Goal: Check status: Check status

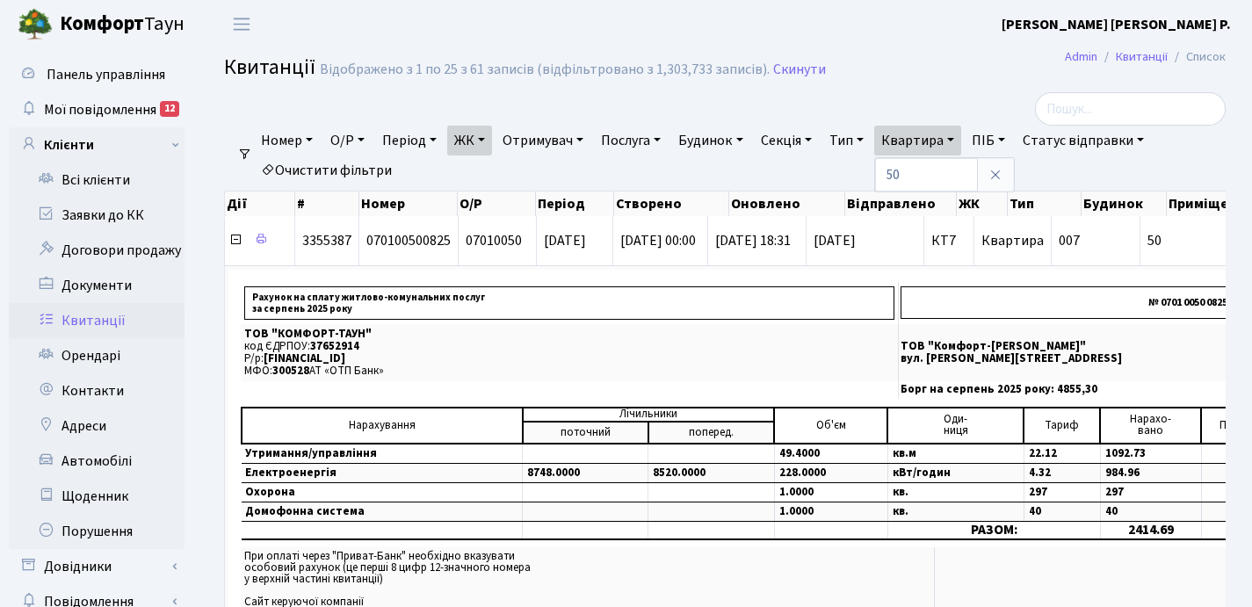
select select "25"
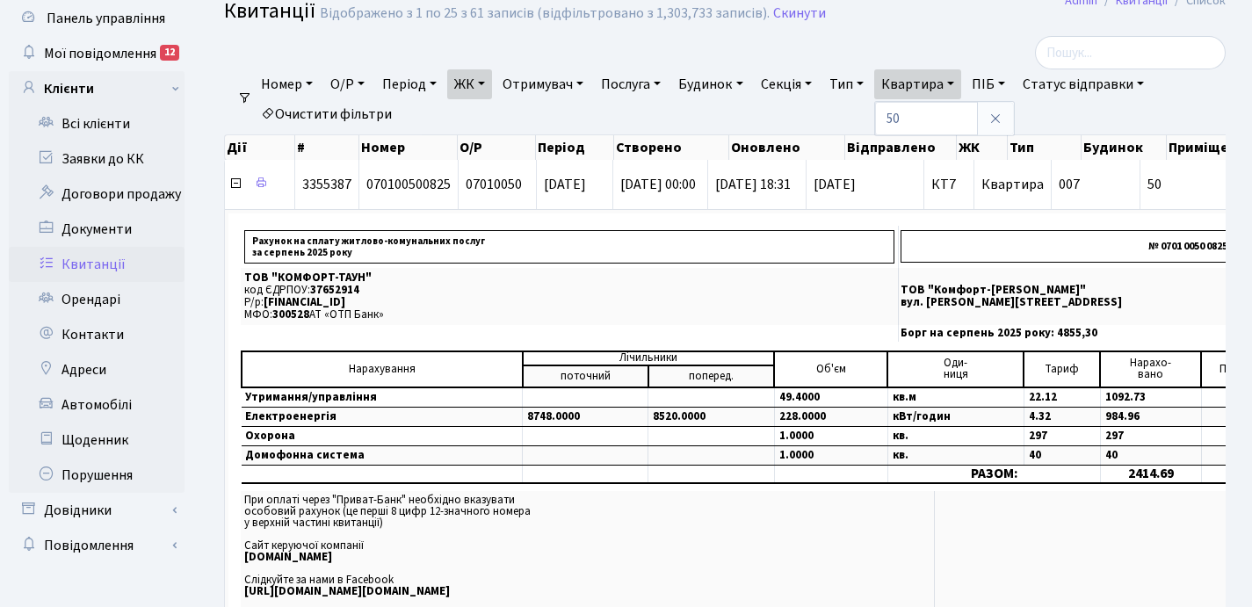
scroll to position [0, 592]
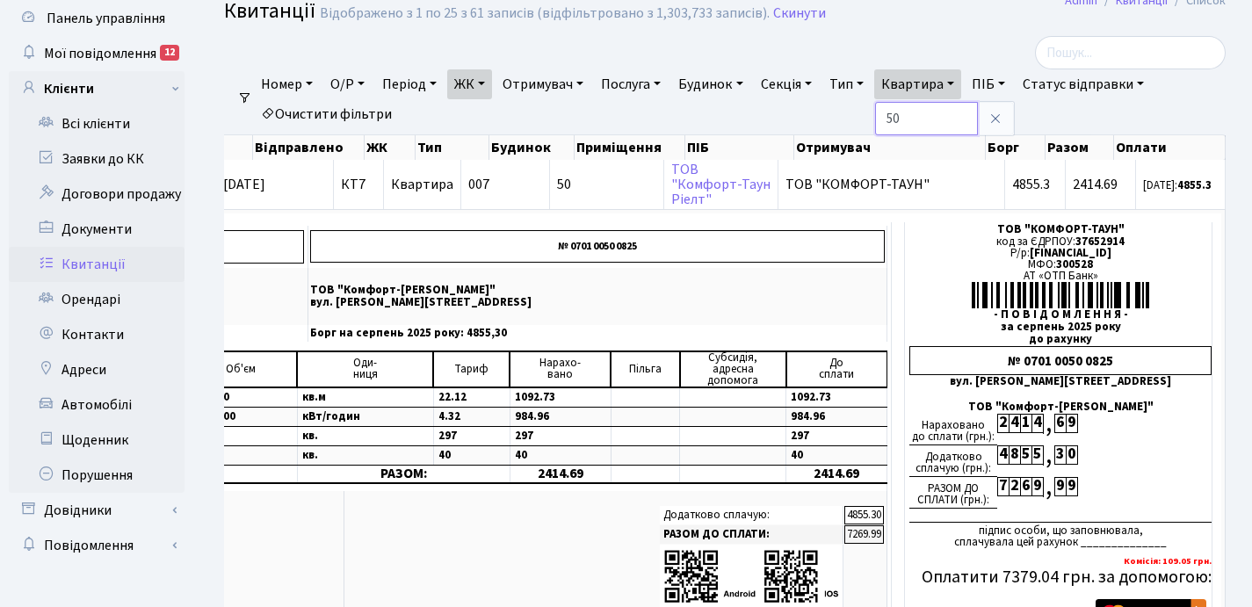
click at [948, 127] on input "50" at bounding box center [926, 118] width 103 height 33
type input "5"
type input "2-1611"
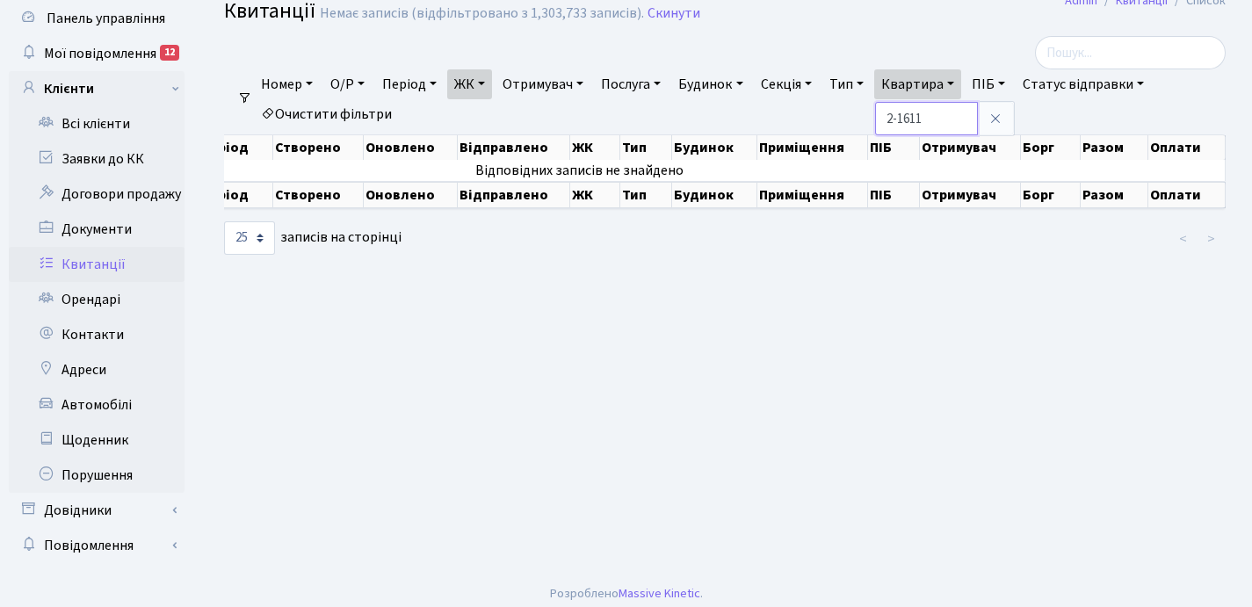
scroll to position [0, 255]
click at [489, 83] on link "ЖК" at bounding box center [469, 84] width 45 height 30
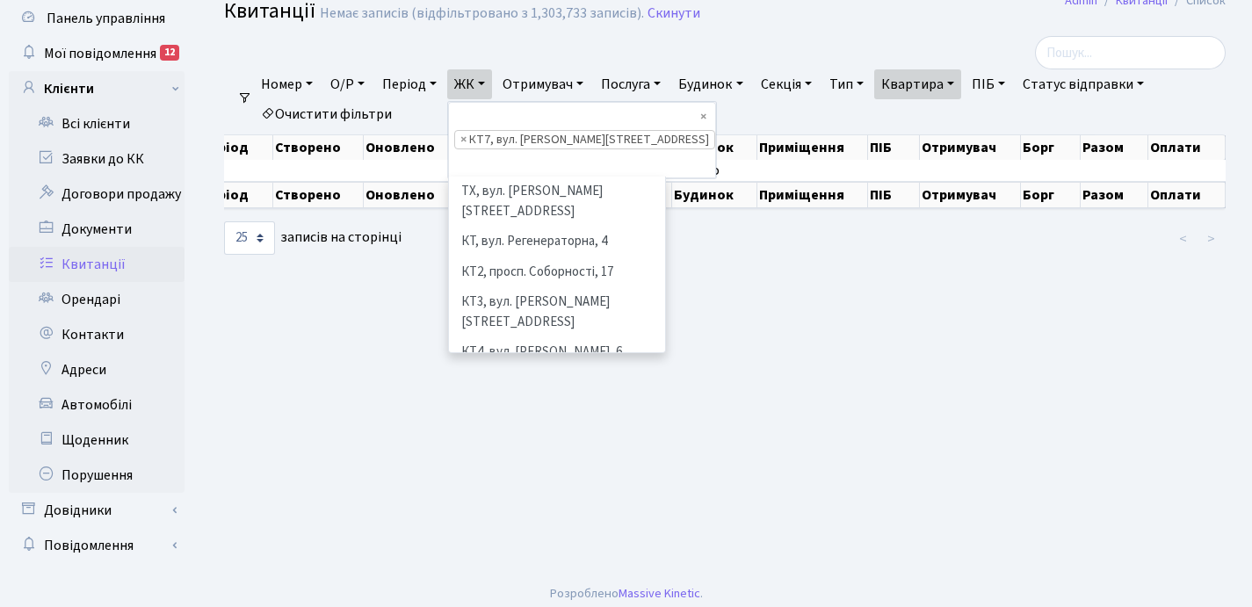
scroll to position [182, 0]
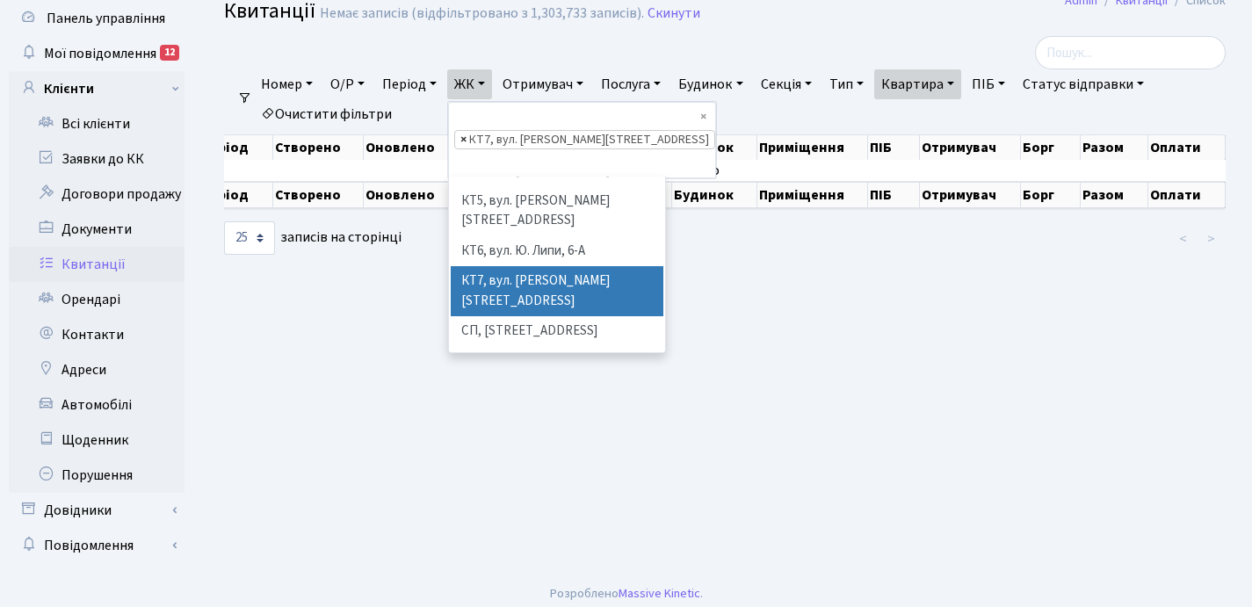
click at [466, 131] on span "×" at bounding box center [463, 140] width 6 height 18
select select
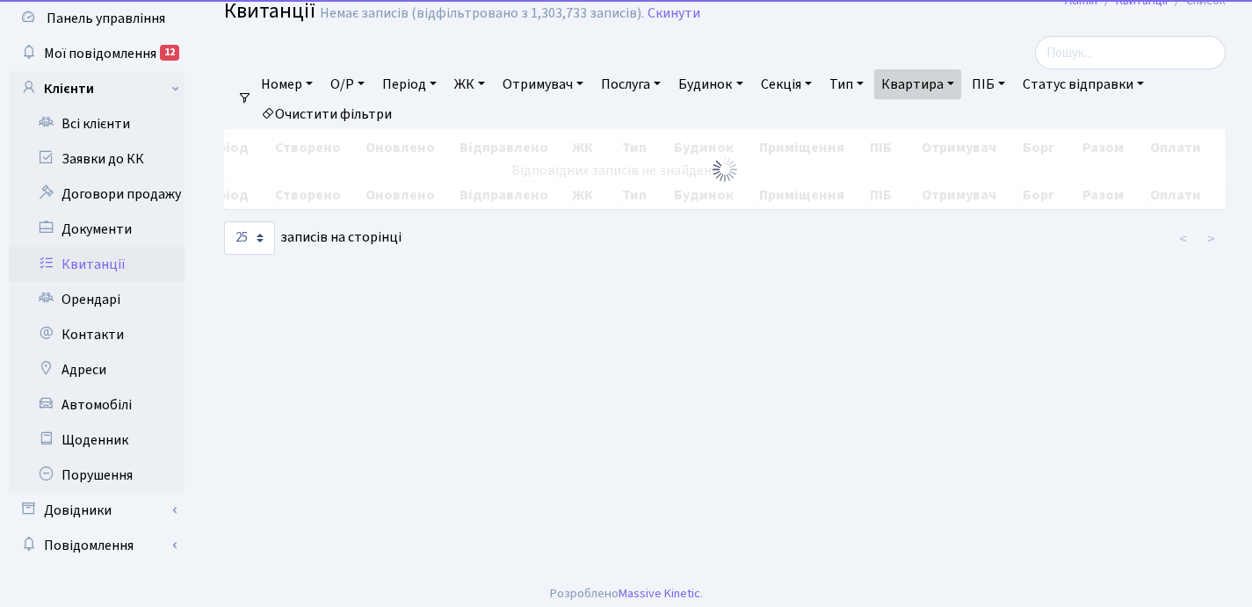
click at [486, 84] on link "ЖК" at bounding box center [469, 84] width 45 height 30
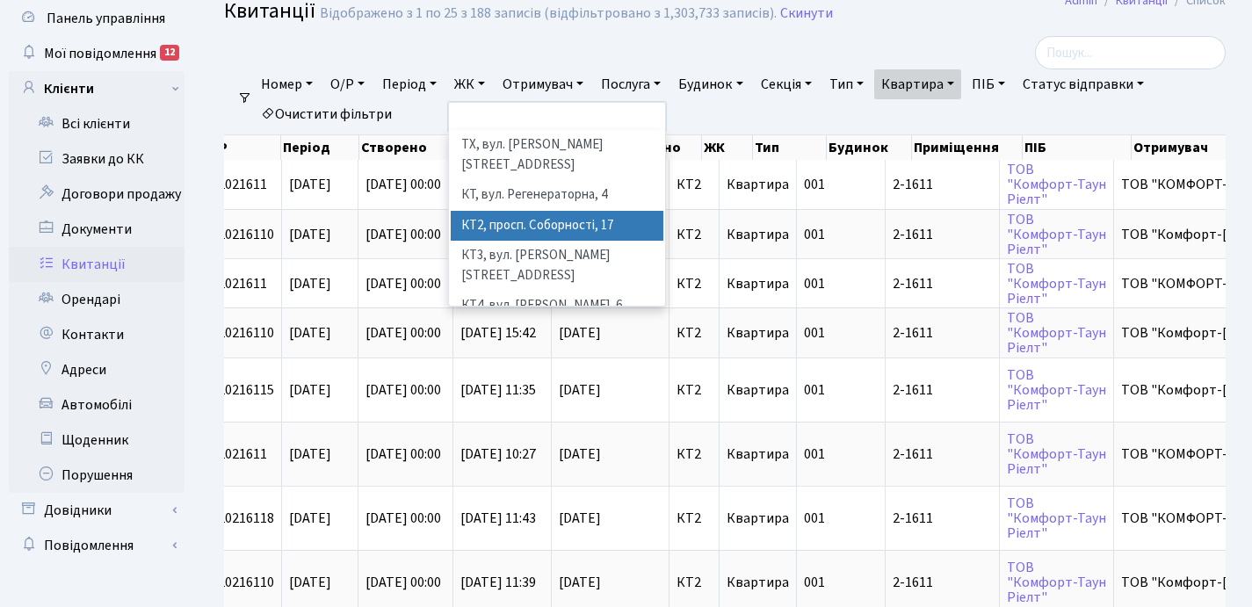
click at [545, 211] on li "КТ2, просп. Соборності, 17" at bounding box center [557, 226] width 213 height 31
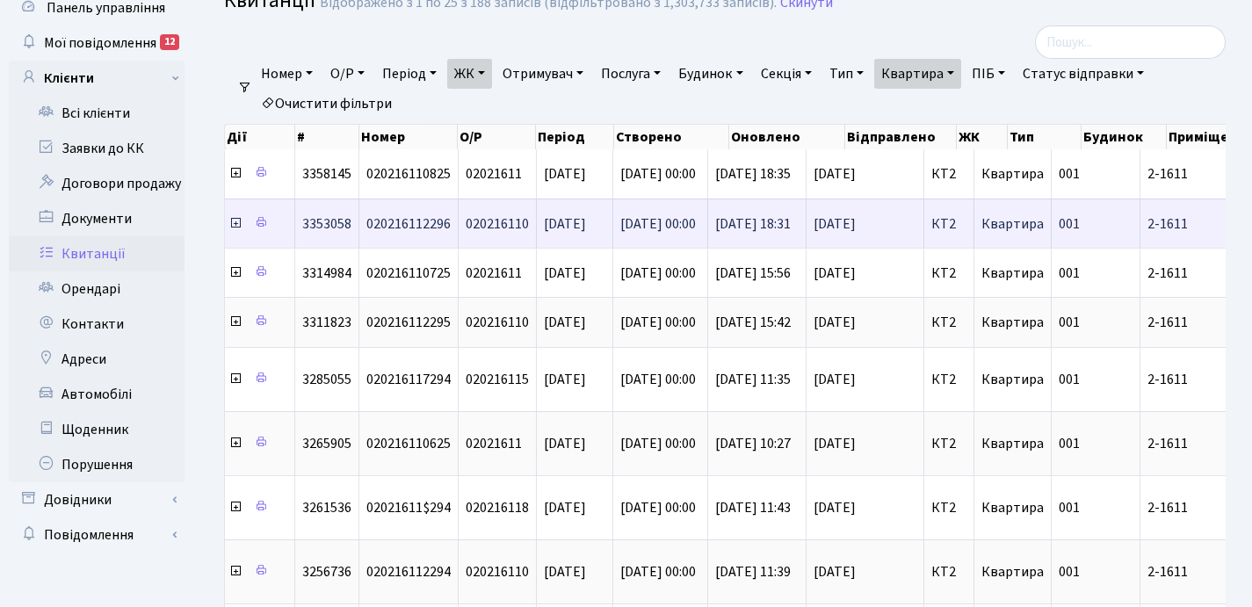
click at [233, 225] on icon at bounding box center [235, 223] width 14 height 14
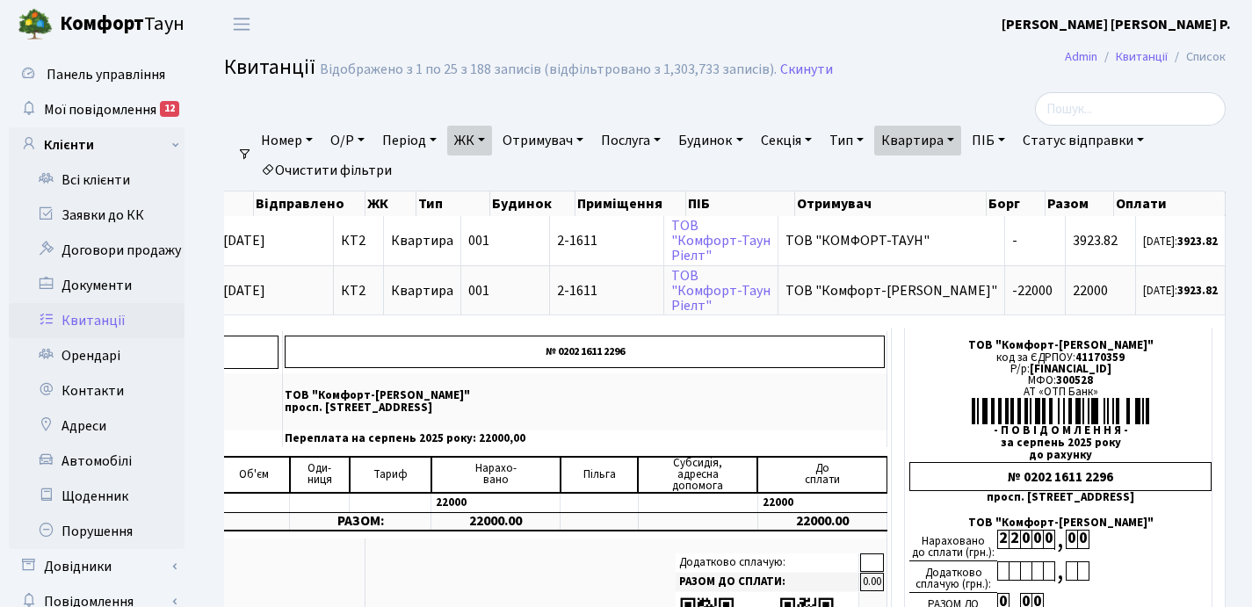
click at [961, 137] on link "Квартира" at bounding box center [917, 141] width 87 height 30
type input "2-1675"
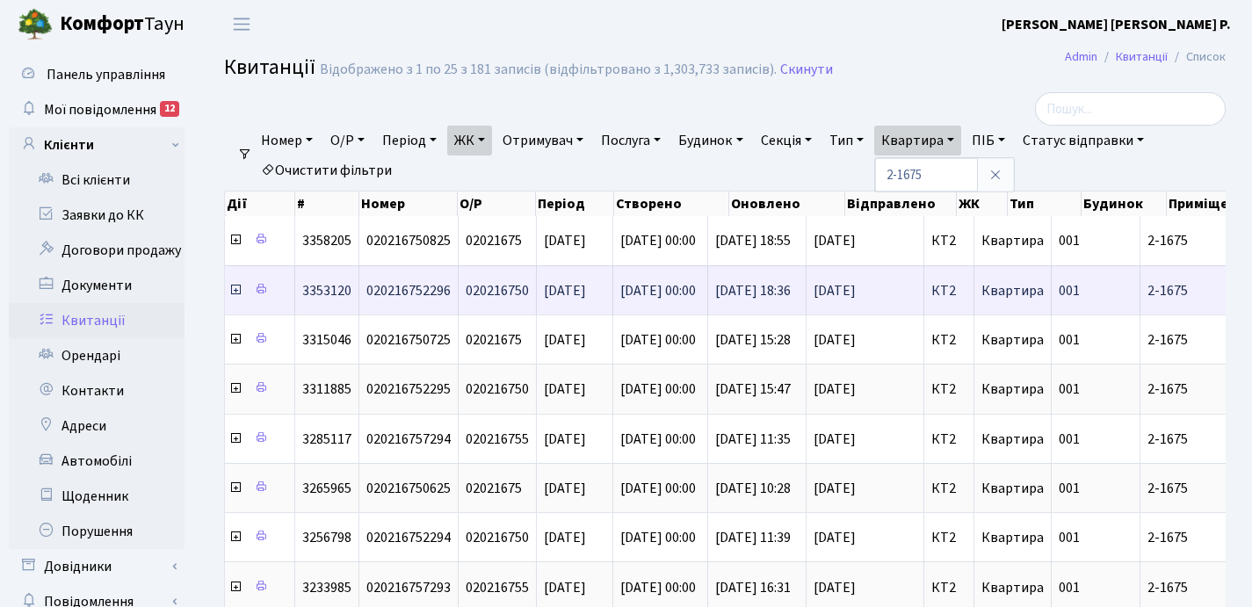
click at [235, 291] on icon at bounding box center [235, 290] width 14 height 14
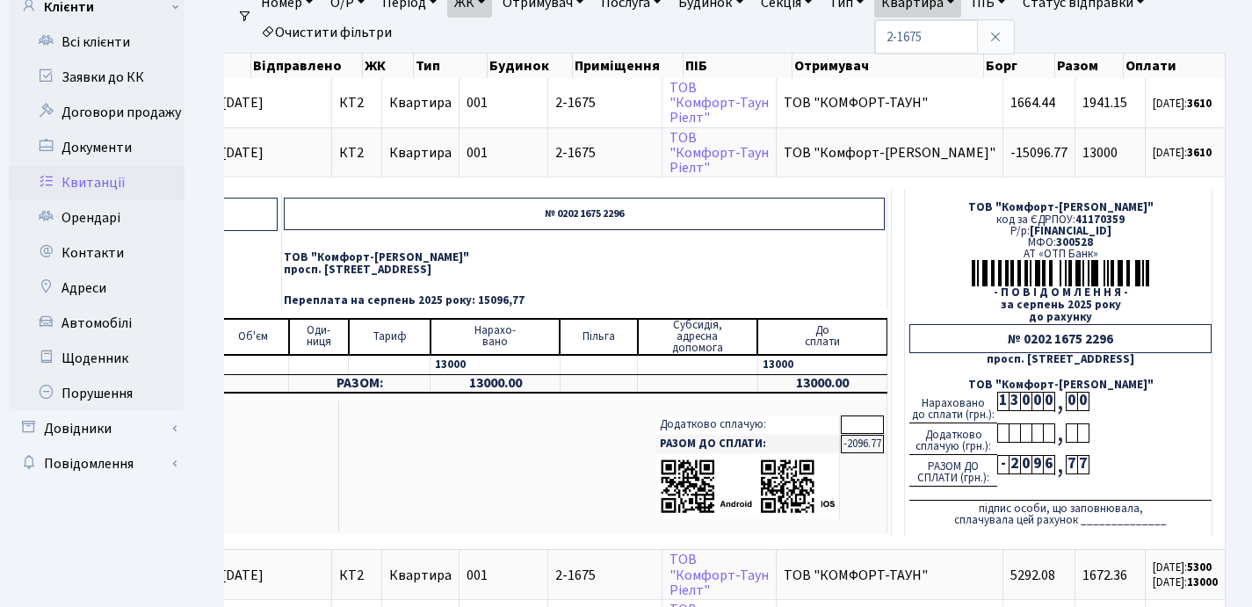
scroll to position [141, 0]
